Goal: Use online tool/utility: Use online tool/utility

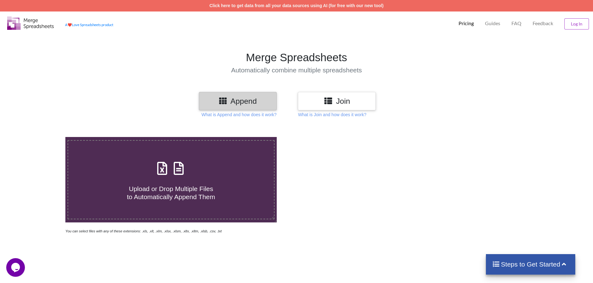
click at [167, 183] on h4 "Upload or Drop Multiple Files to Automatically Append Them" at bounding box center [171, 189] width 206 height 24
click at [42, 137] on input "Upload or Drop Multiple Files to Automatically Append Them" at bounding box center [42, 137] width 0 height 0
type input "C:\fakepath\דרישות לתפקיד עידן אגם.xlsx"
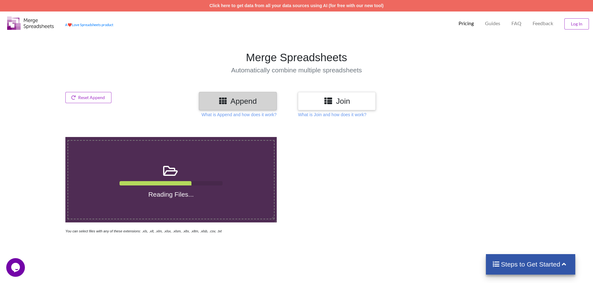
scroll to position [254, 0]
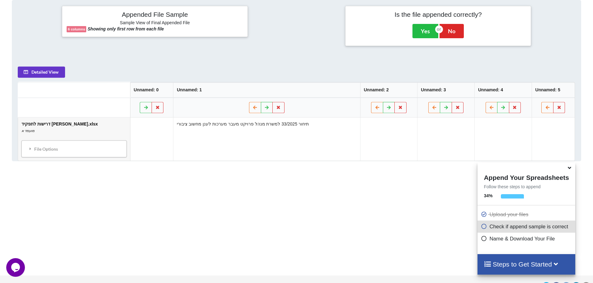
click at [150, 15] on h4 "Appended File Sample" at bounding box center [155, 15] width 176 height 9
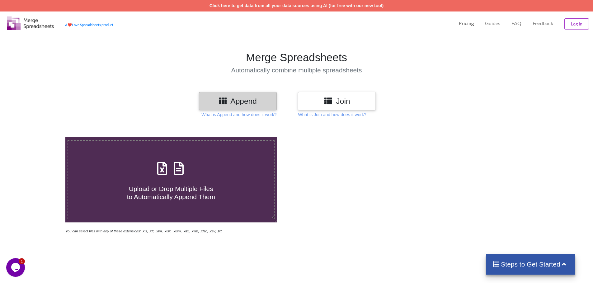
click at [358, 151] on div at bounding box center [421, 185] width 251 height 97
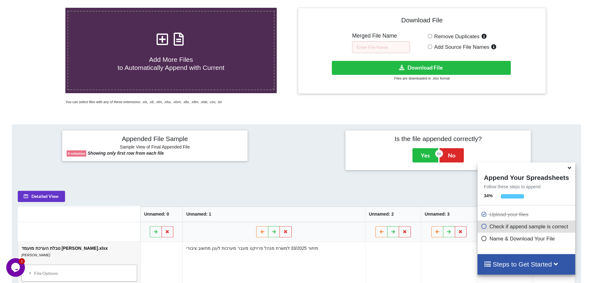
scroll to position [67, 0]
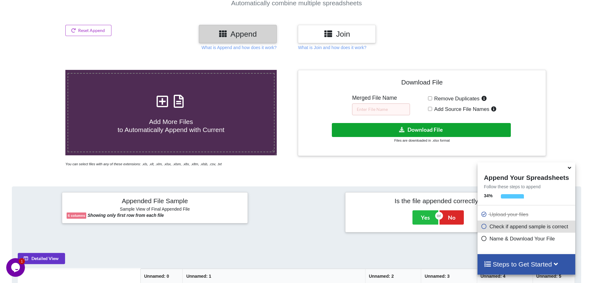
click at [422, 133] on button "Download File" at bounding box center [421, 130] width 179 height 14
